Goal: Register for event/course

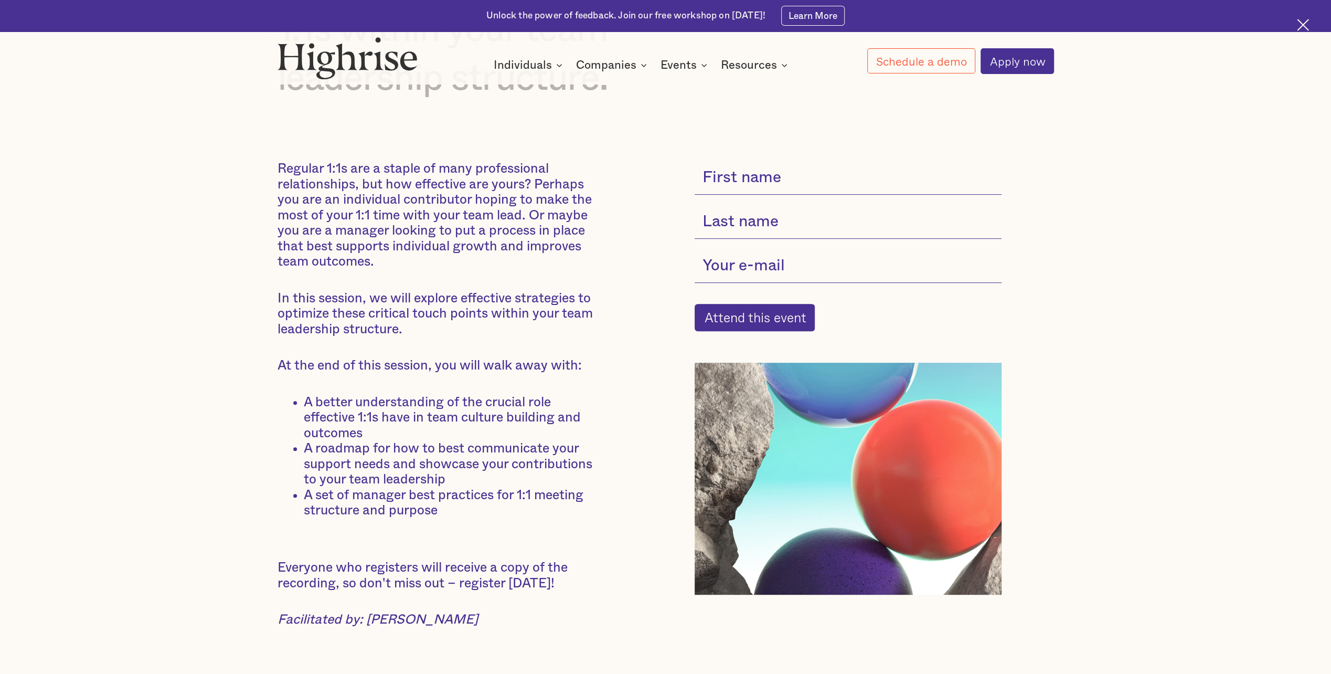
scroll to position [262, 0]
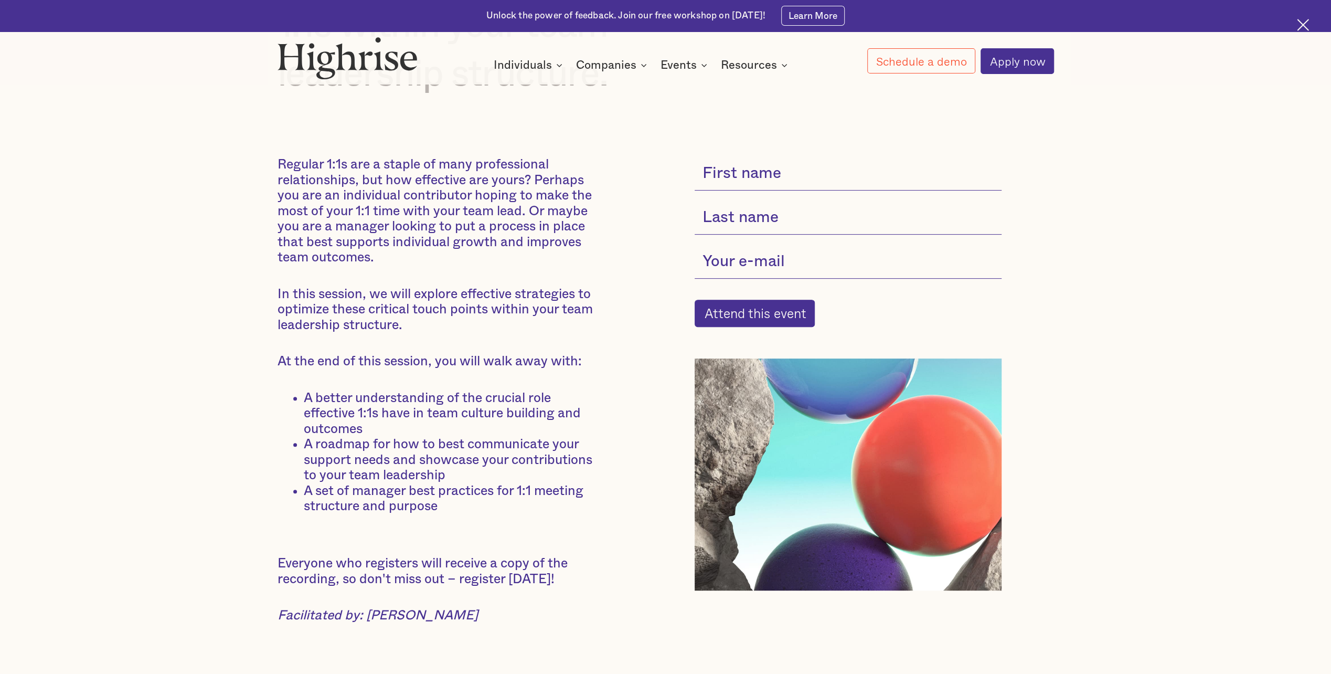
click at [768, 174] on input "current-single-event-subscribe-form" at bounding box center [848, 174] width 307 height 34
type input "N"
drag, startPoint x: 822, startPoint y: 169, endPoint x: 588, endPoint y: 182, distance: 234.4
click at [588, 182] on div "Basics of Effective 1:1s Exploring effective strategies to optimize 1:1s within…" at bounding box center [666, 254] width 776 height 781
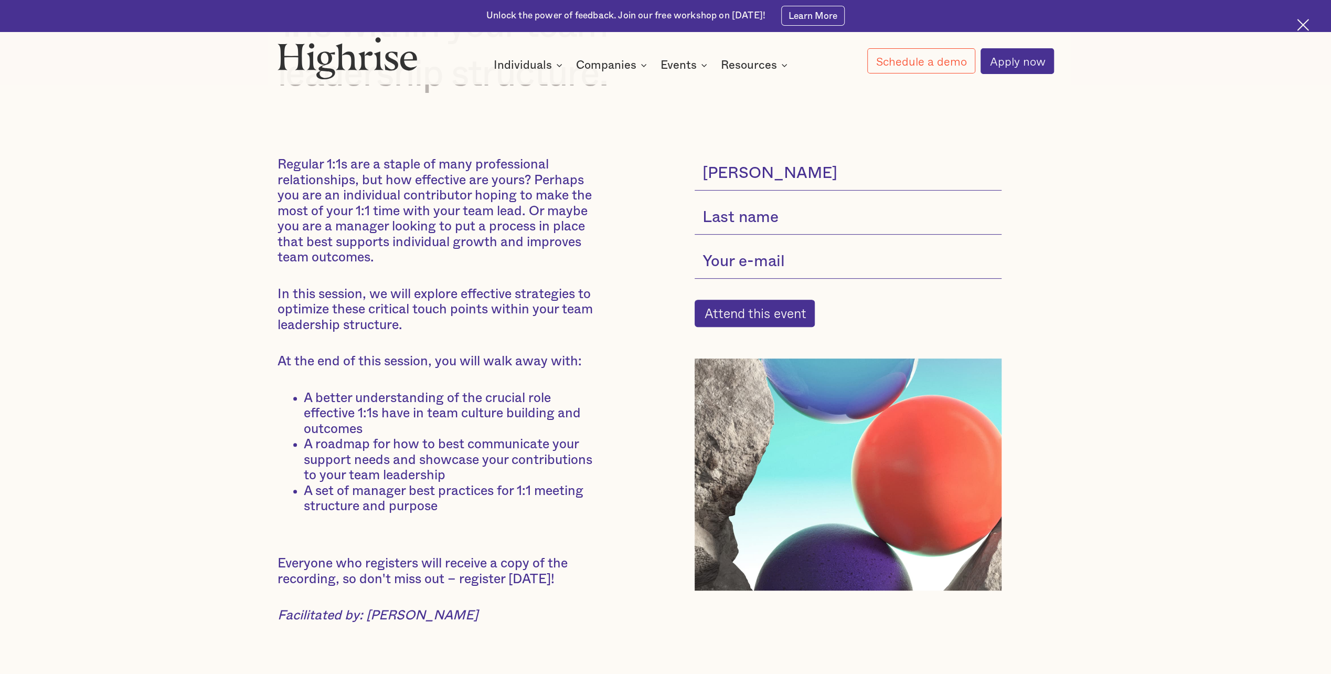
type input "Nelson"
type input "Martinez"
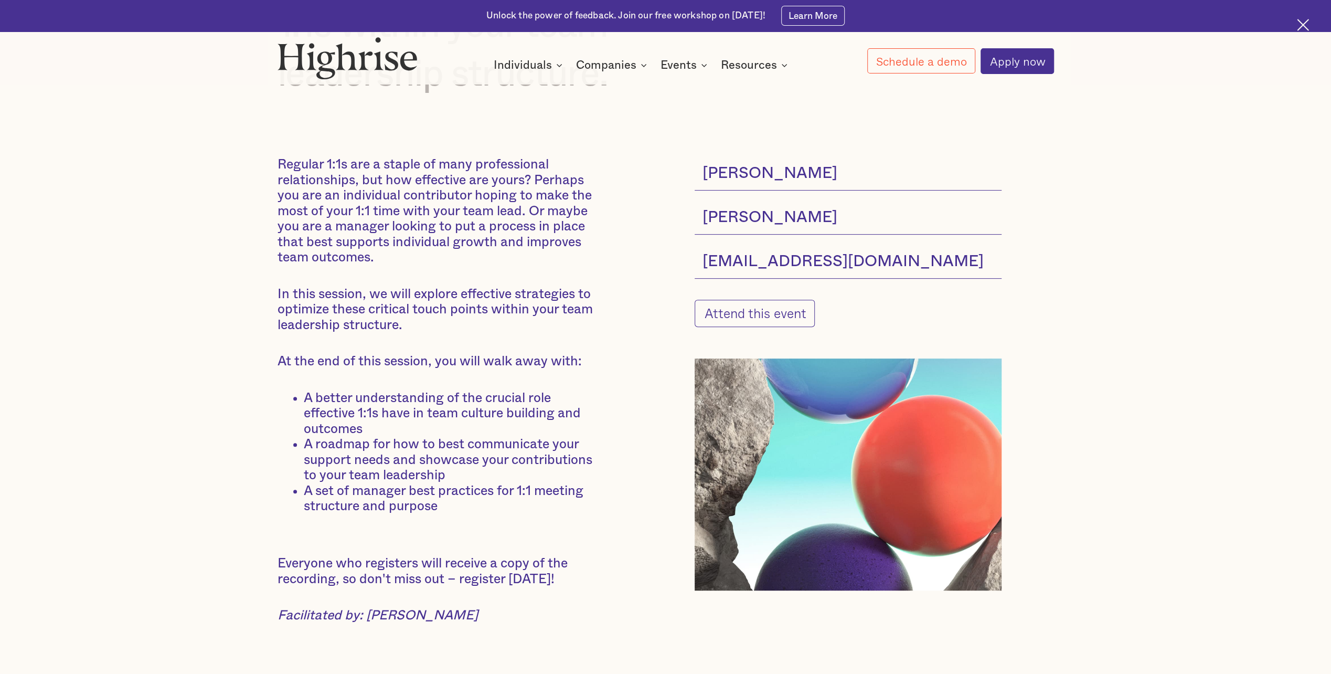
type input "namm23231@gmail.com"
click at [752, 321] on input "Attend this event" at bounding box center [755, 314] width 121 height 28
type input "Please wait..."
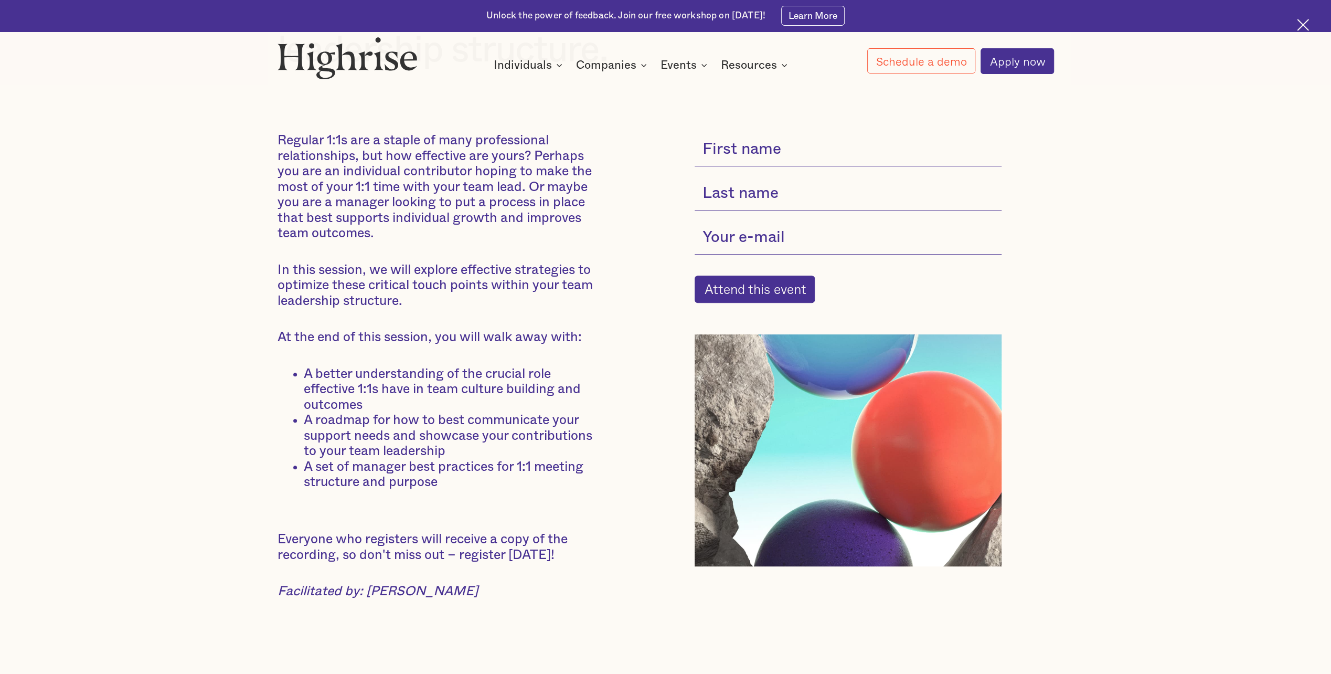
scroll to position [157, 0]
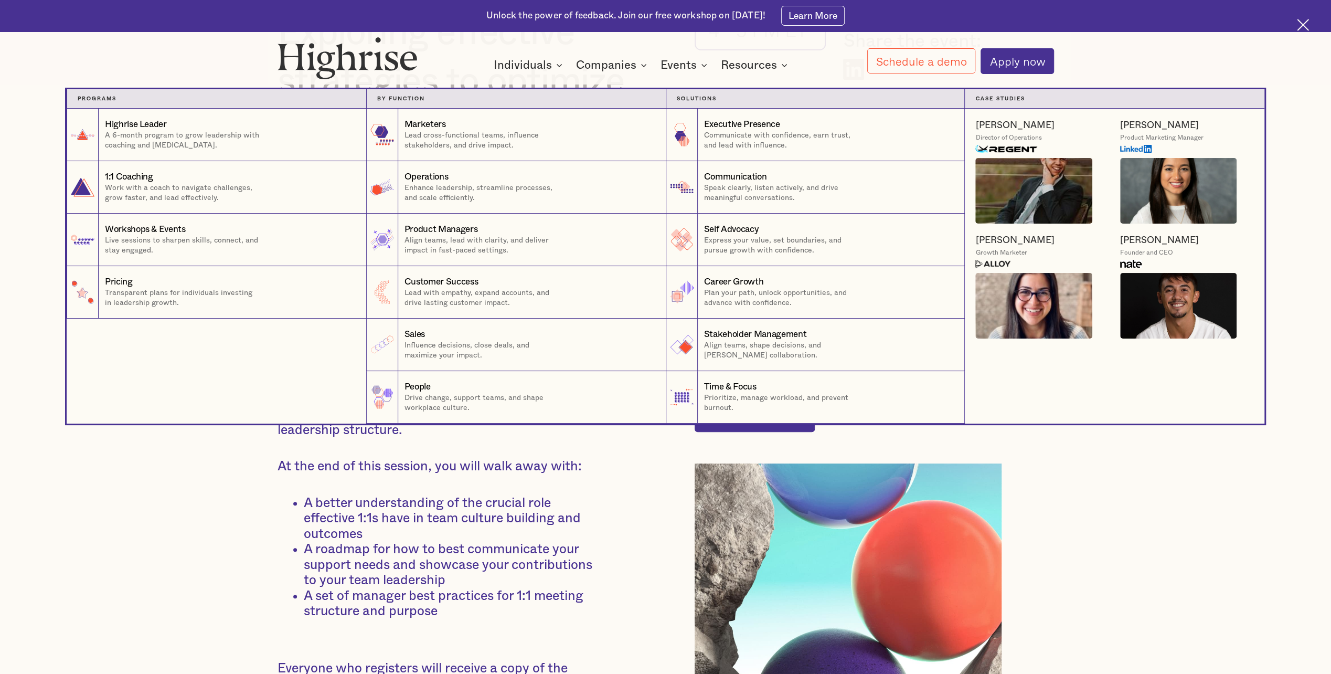
click at [529, 66] on div "Individuals" at bounding box center [523, 65] width 58 height 13
click at [120, 281] on div "Pricing" at bounding box center [119, 281] width 28 height 13
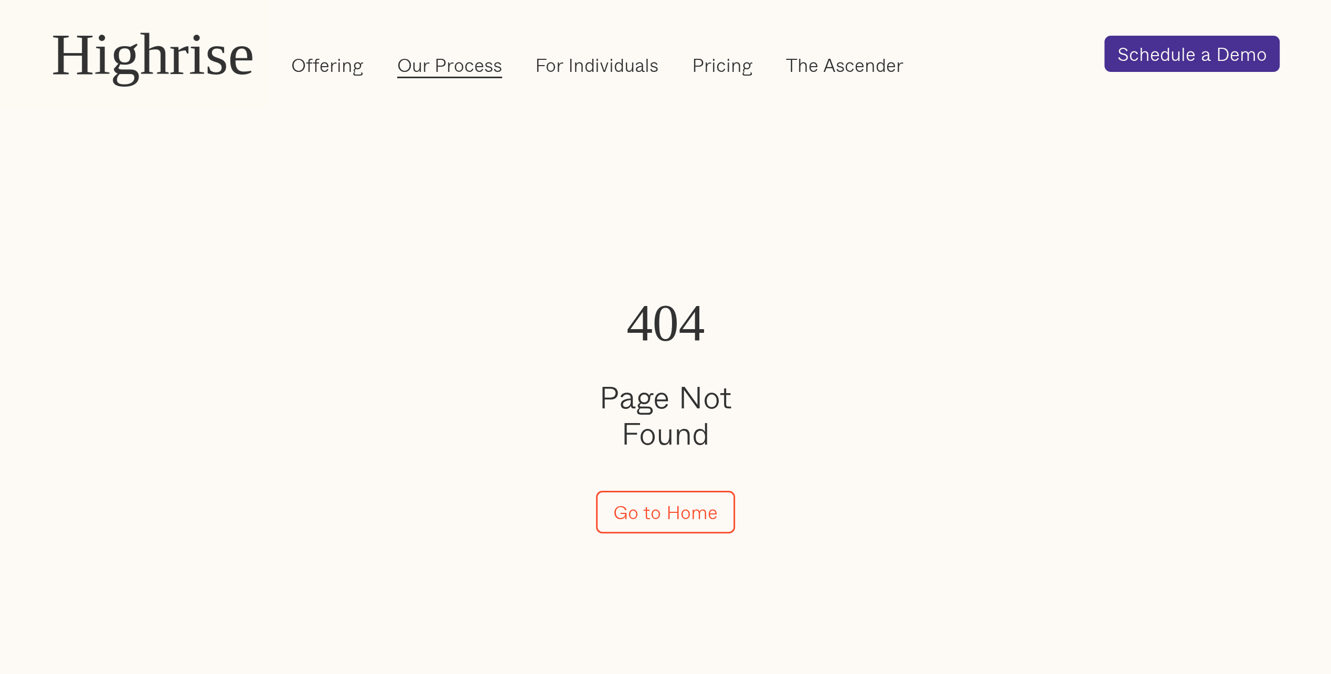
click at [459, 69] on link "Our Process" at bounding box center [449, 65] width 105 height 26
